Goal: Check status: Check status

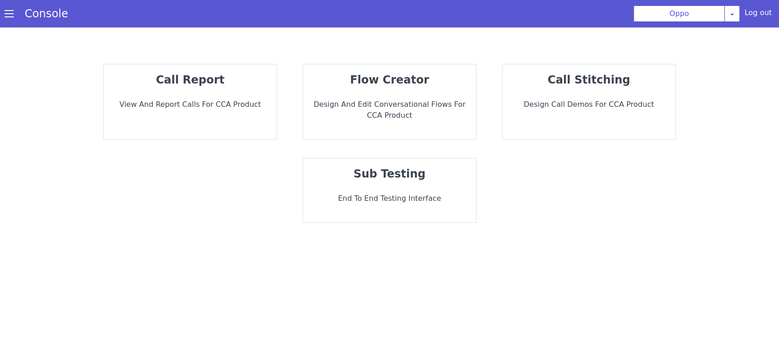
click at [166, 79] on strong "call report" at bounding box center [190, 80] width 68 height 13
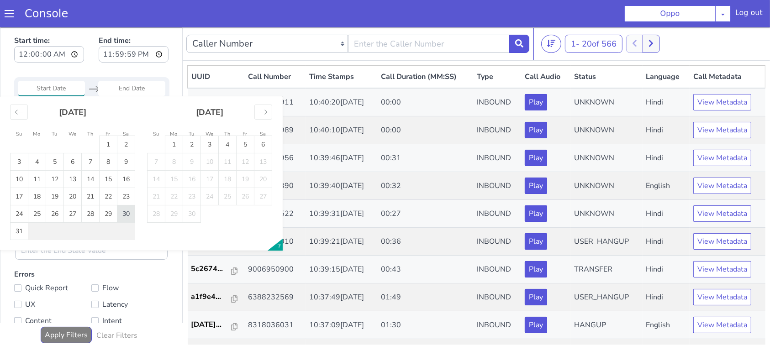
type input "30 Aug 2025"
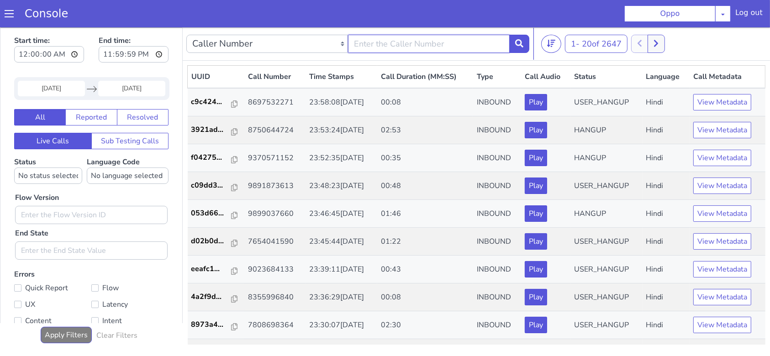
click at [430, 28] on input "text" at bounding box center [438, 20] width 162 height 18
type input "8379924473"
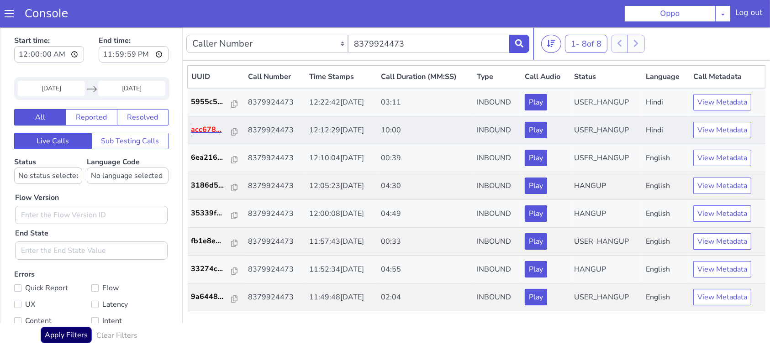
click at [206, 110] on p "acc678..." at bounding box center [221, 106] width 41 height 11
